Goal: Task Accomplishment & Management: Use online tool/utility

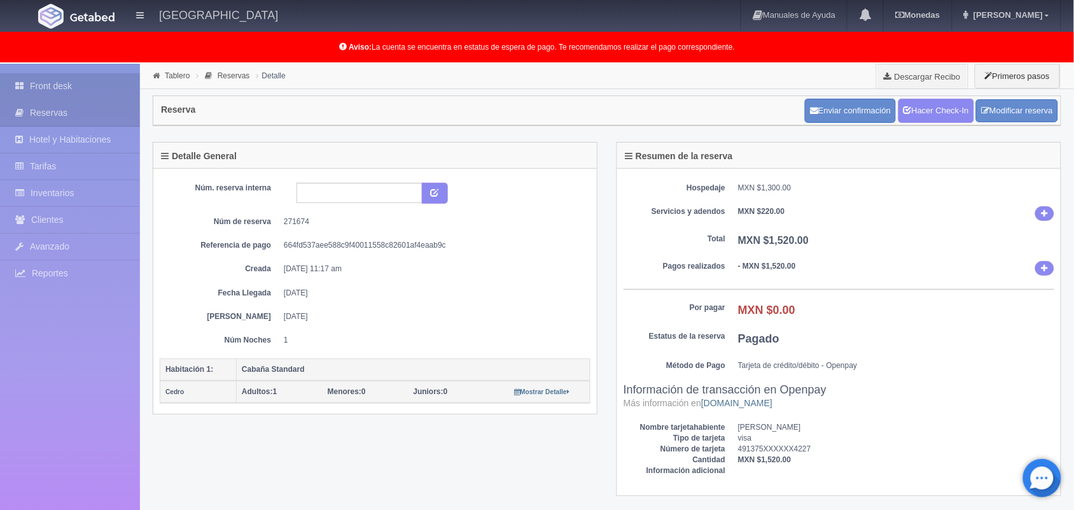
click at [103, 89] on link "Front desk" at bounding box center [70, 86] width 140 height 26
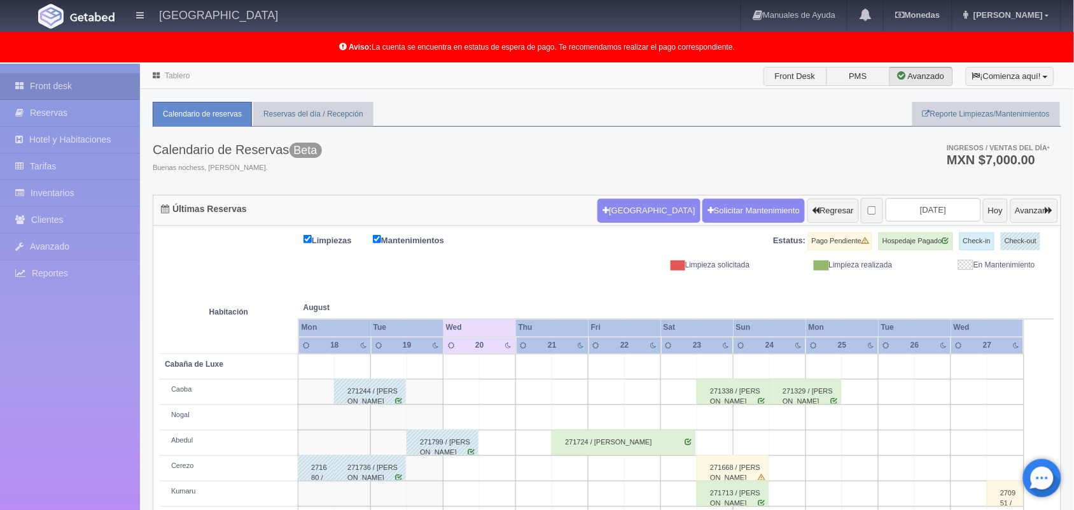
scroll to position [54, 0]
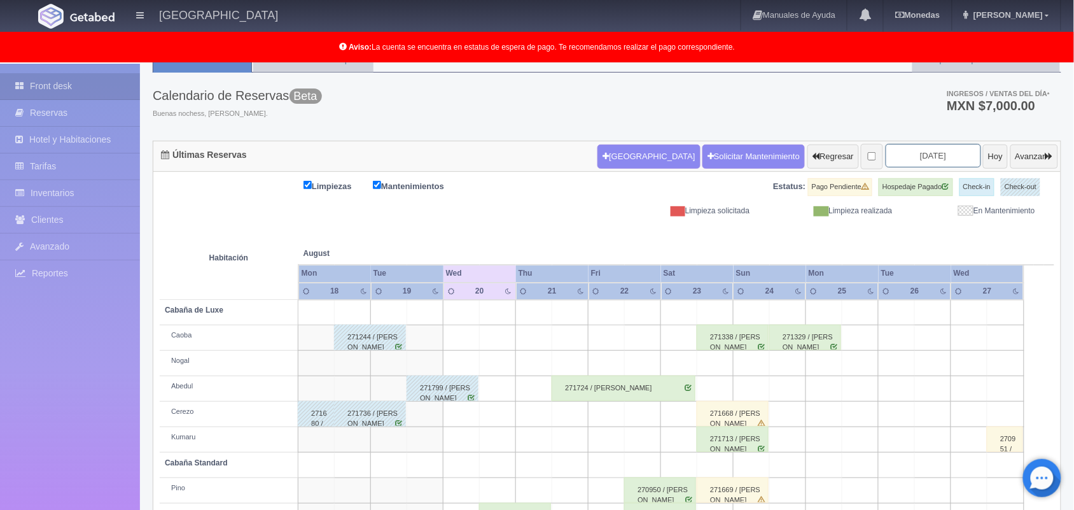
click at [895, 153] on input "[DATE]" at bounding box center [933, 156] width 95 height 24
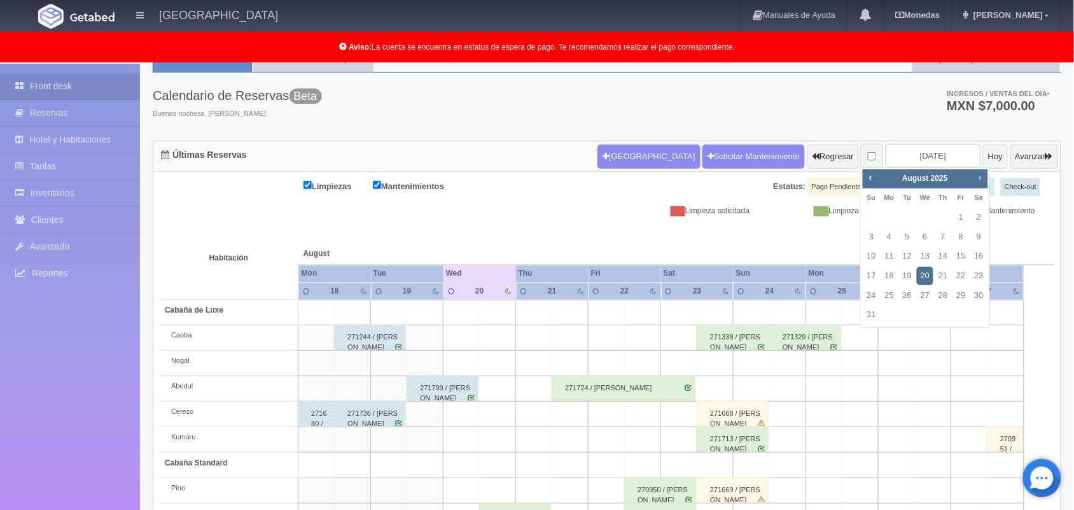
click at [981, 171] on link "Next" at bounding box center [980, 178] width 14 height 14
click at [982, 179] on span "Next" at bounding box center [980, 177] width 10 height 10
click at [962, 236] on link "10" at bounding box center [961, 237] width 17 height 18
type input "[DATE]"
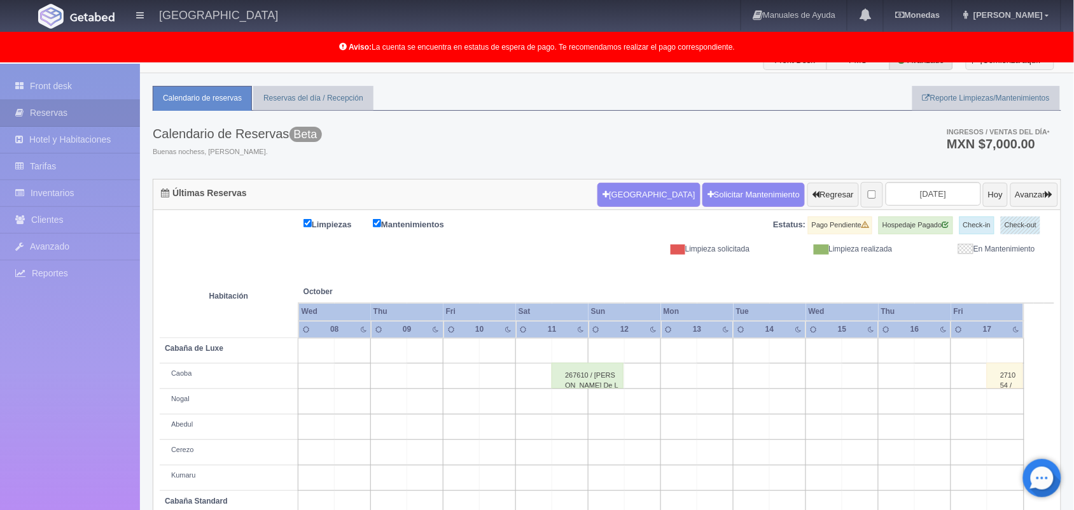
scroll to position [11, 0]
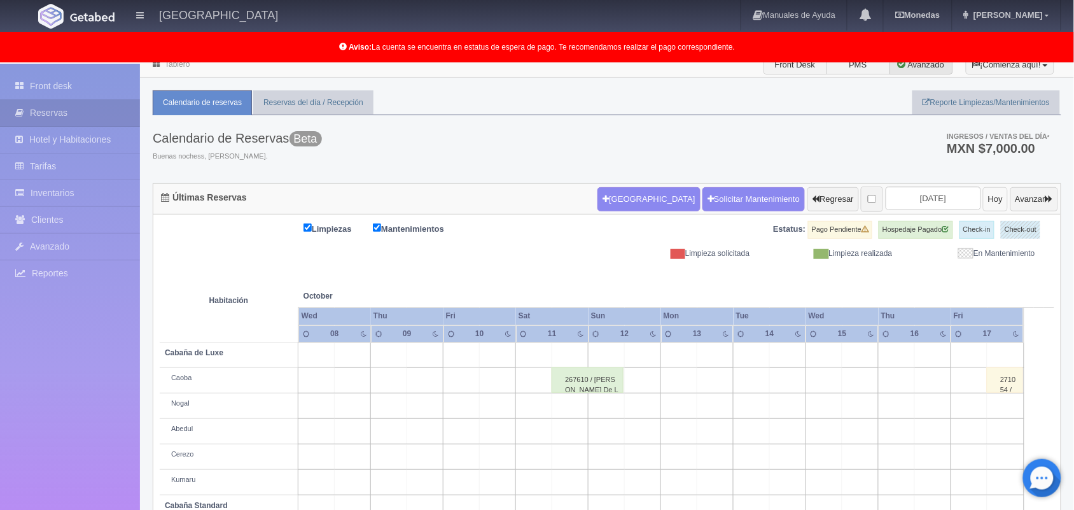
click at [983, 202] on button "Hoy" at bounding box center [995, 199] width 25 height 24
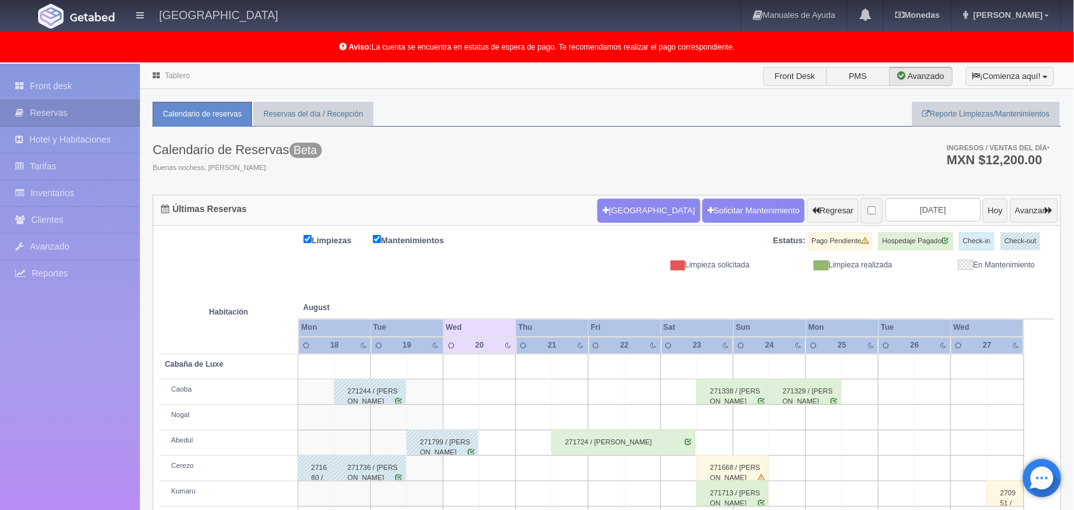
scroll to position [177, 0]
